Goal: Task Accomplishment & Management: Complete application form

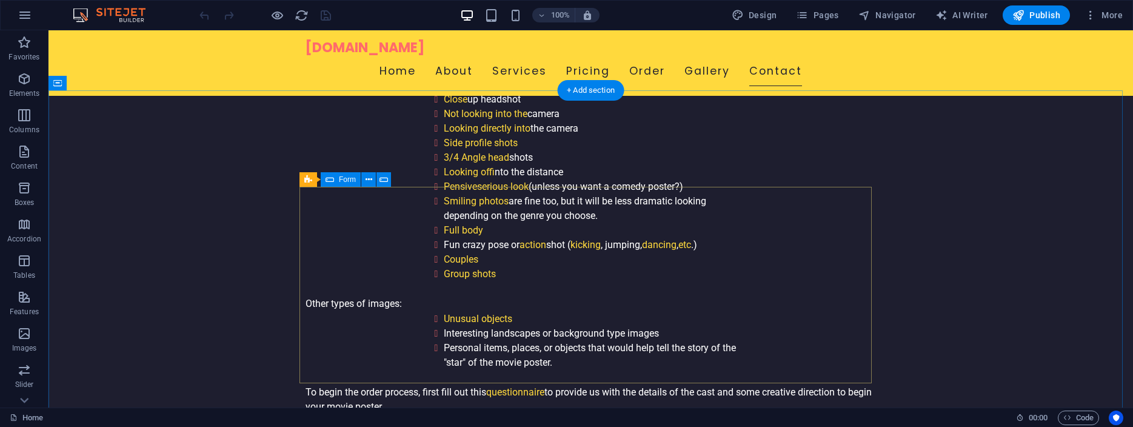
scroll to position [3562, 0]
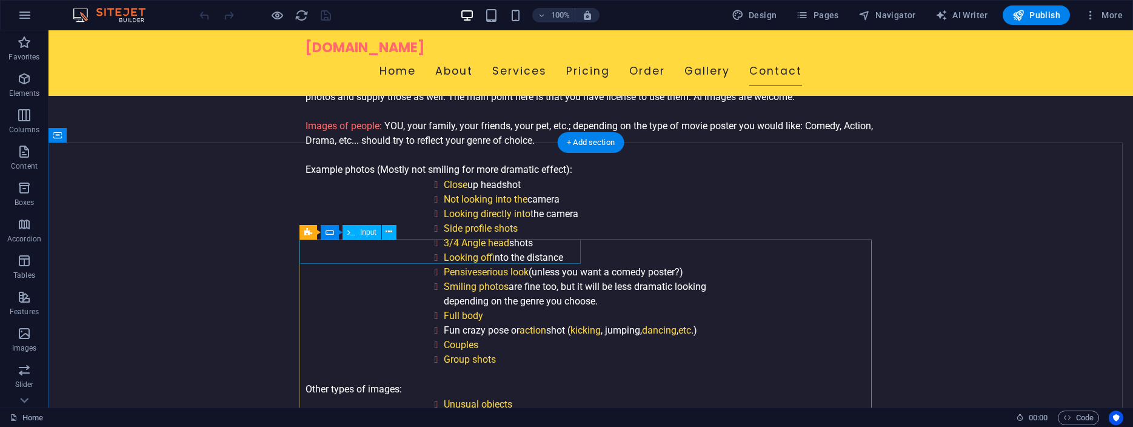
click at [364, 232] on span "Input" at bounding box center [368, 232] width 16 height 7
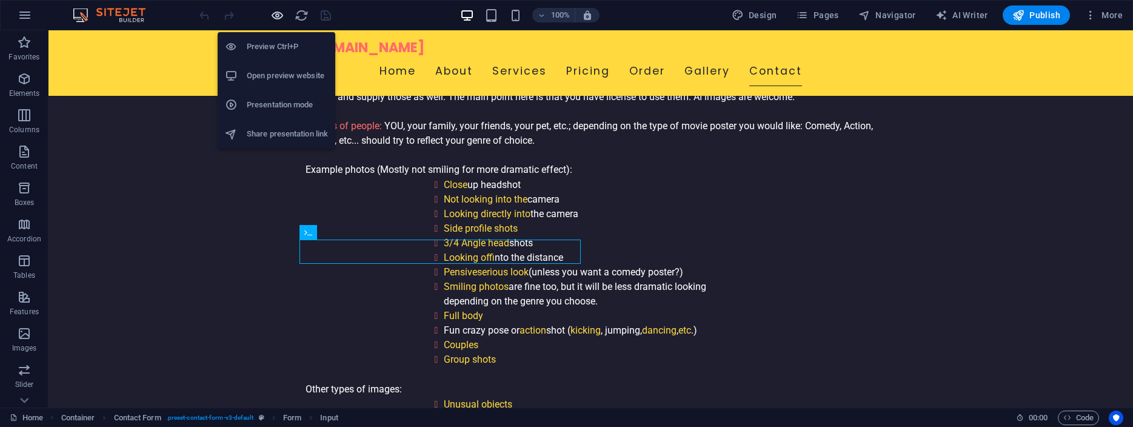
click at [276, 13] on icon "button" at bounding box center [277, 15] width 14 height 14
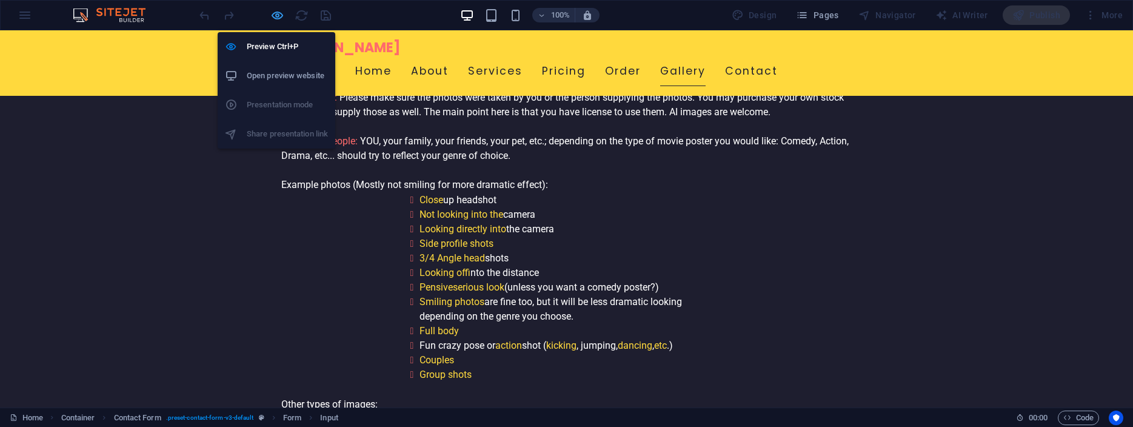
scroll to position [3577, 0]
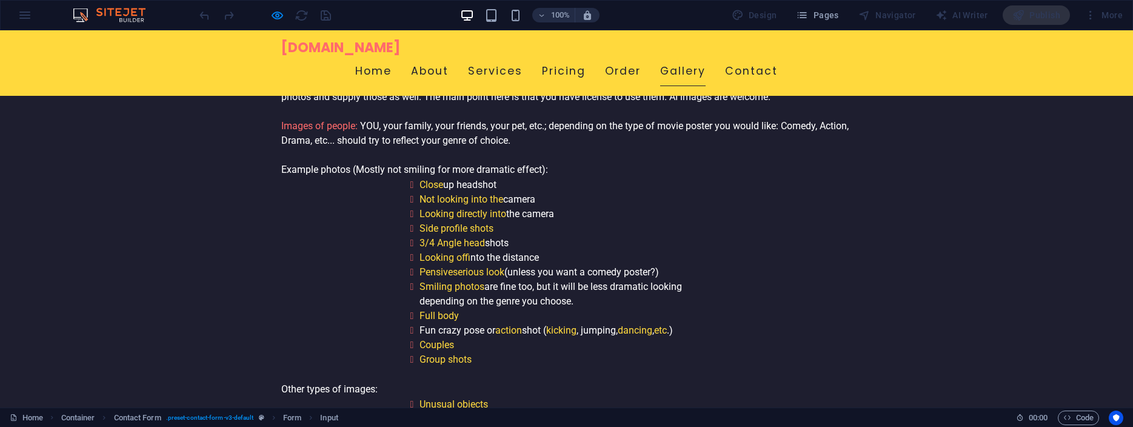
type input "Preview mode"
type input "Preview"
type input "mode"
type input "t"
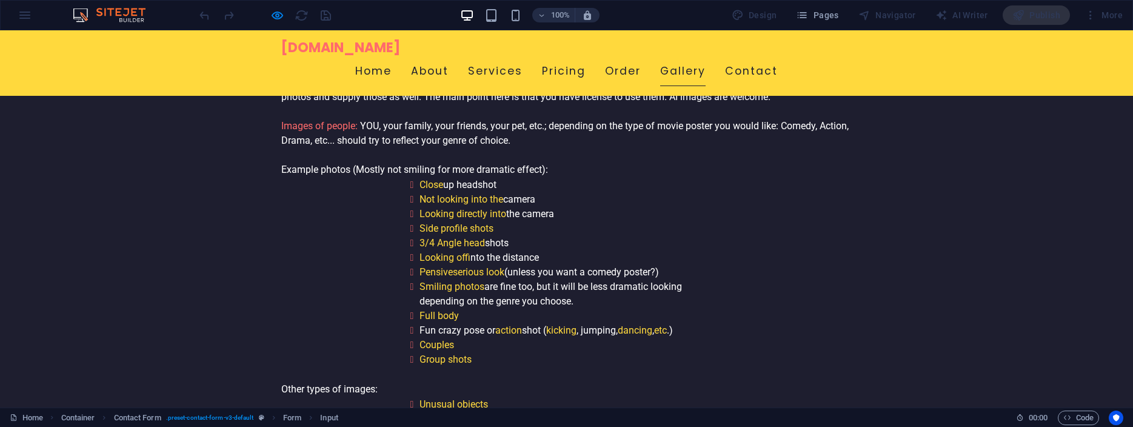
type input "preview@modetest.com"
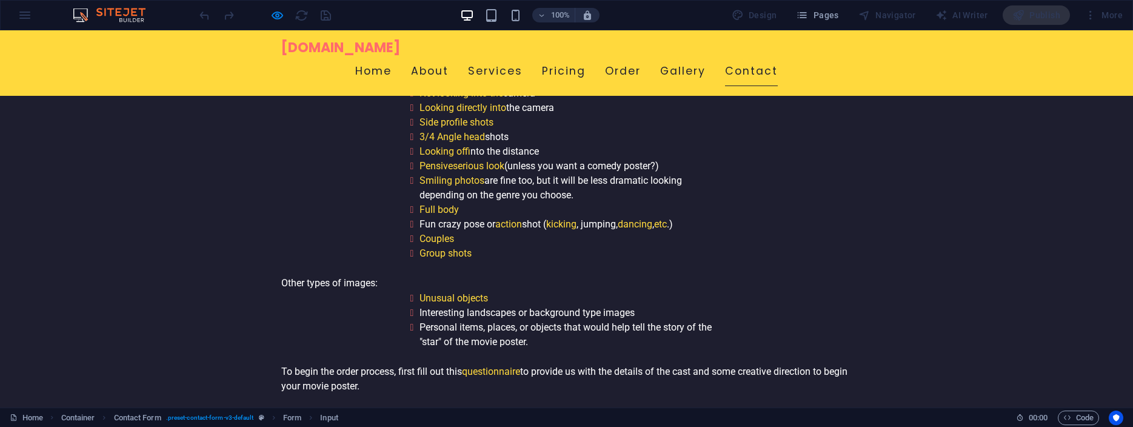
scroll to position [3825, 0]
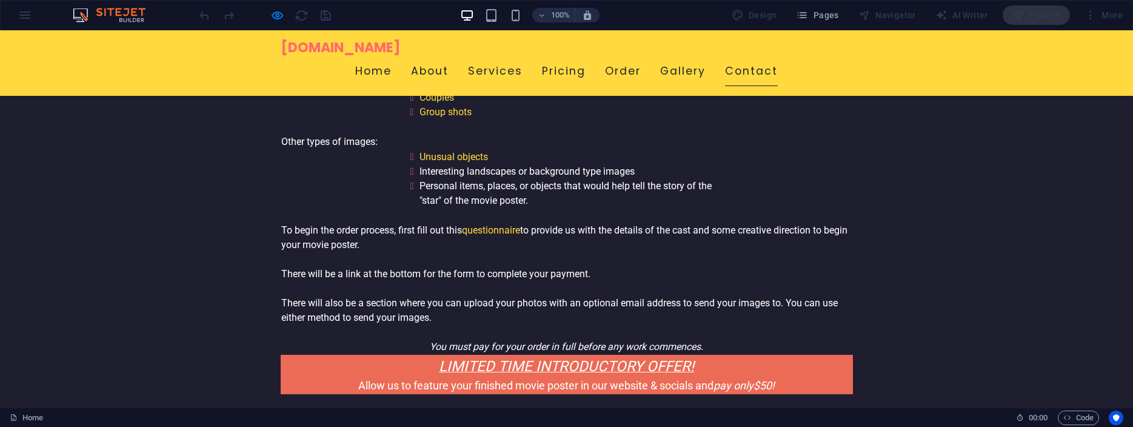
type textarea "testing in preview mode"
checkbox input "true"
type input "a65x8p"
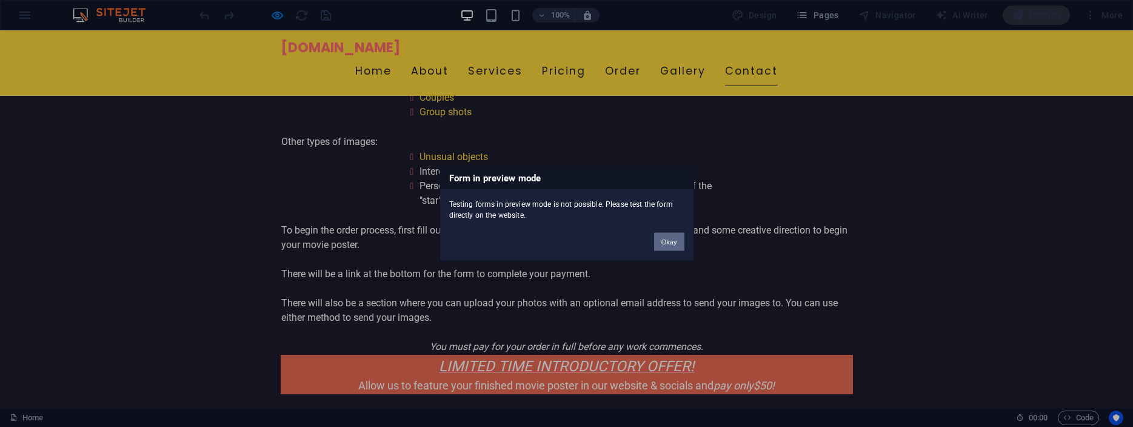
click at [666, 237] on button "Okay" at bounding box center [669, 242] width 30 height 18
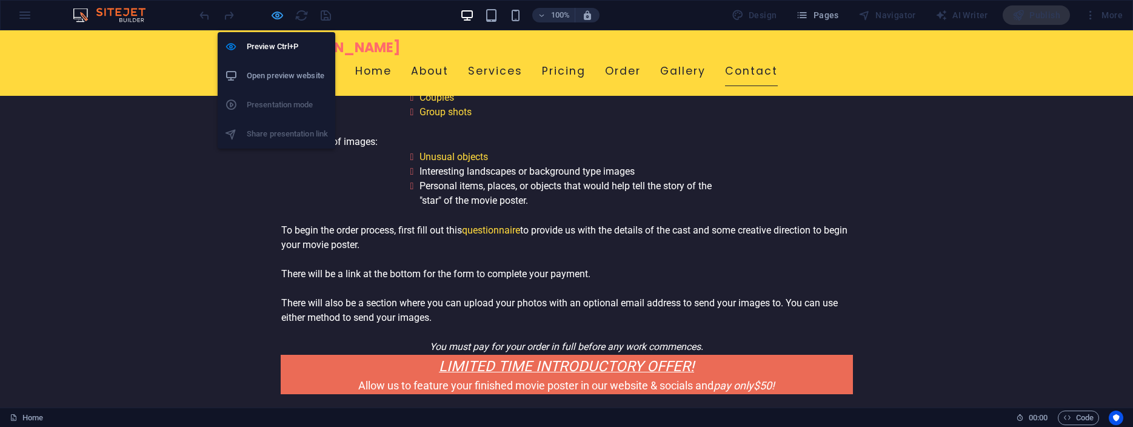
click at [277, 13] on icon "button" at bounding box center [277, 15] width 14 height 14
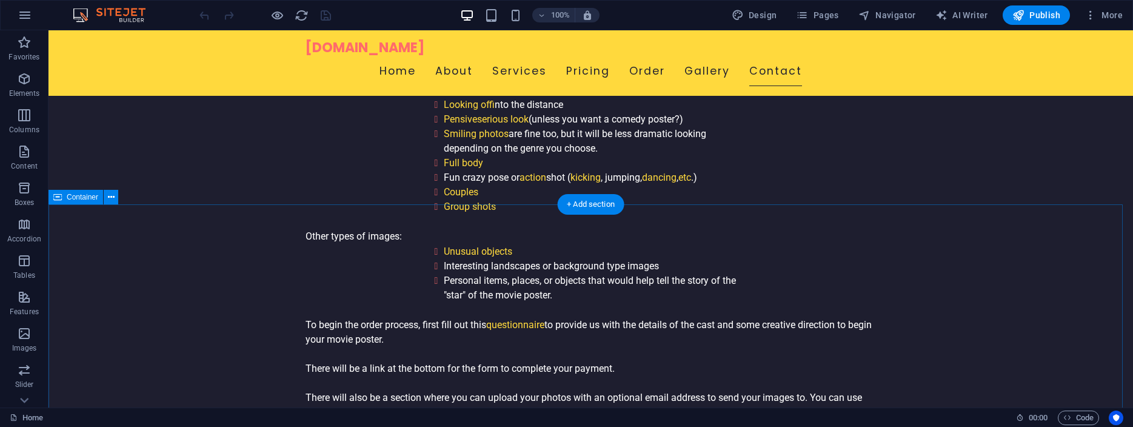
scroll to position [3733, 0]
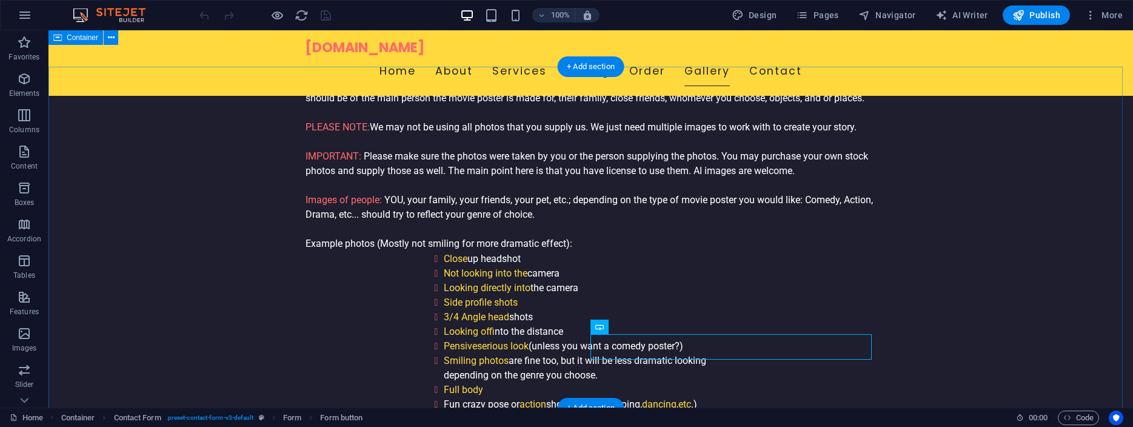
scroll to position [3486, 0]
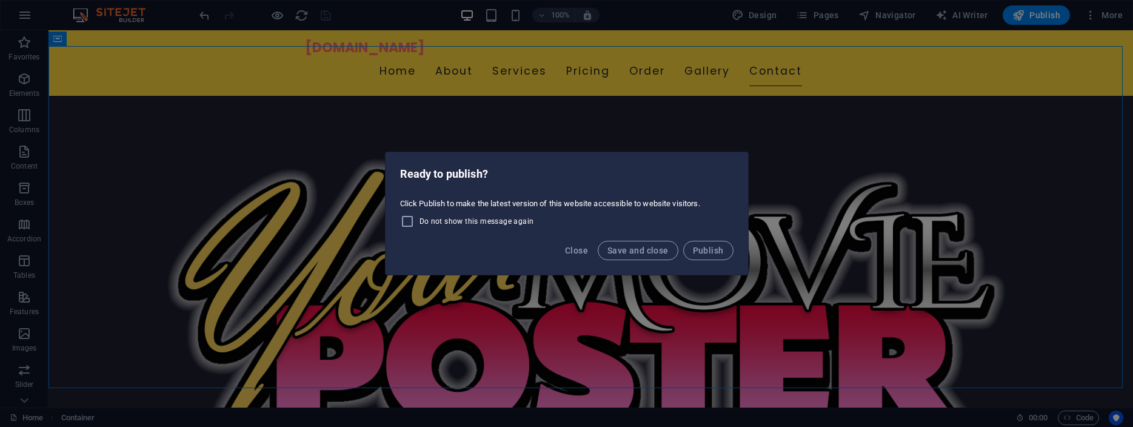
scroll to position [3658, 0]
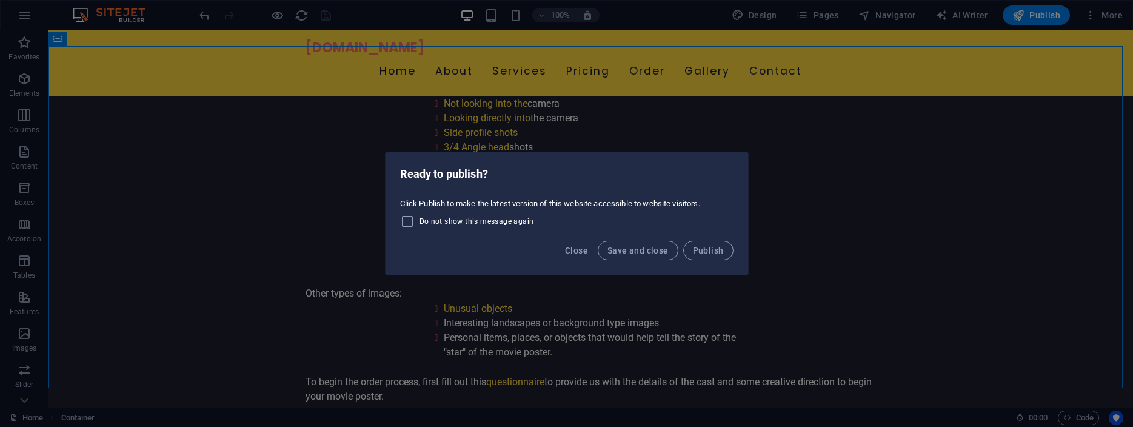
click at [648, 249] on span "Save and close" at bounding box center [637, 251] width 61 height 10
